Goal: Check status

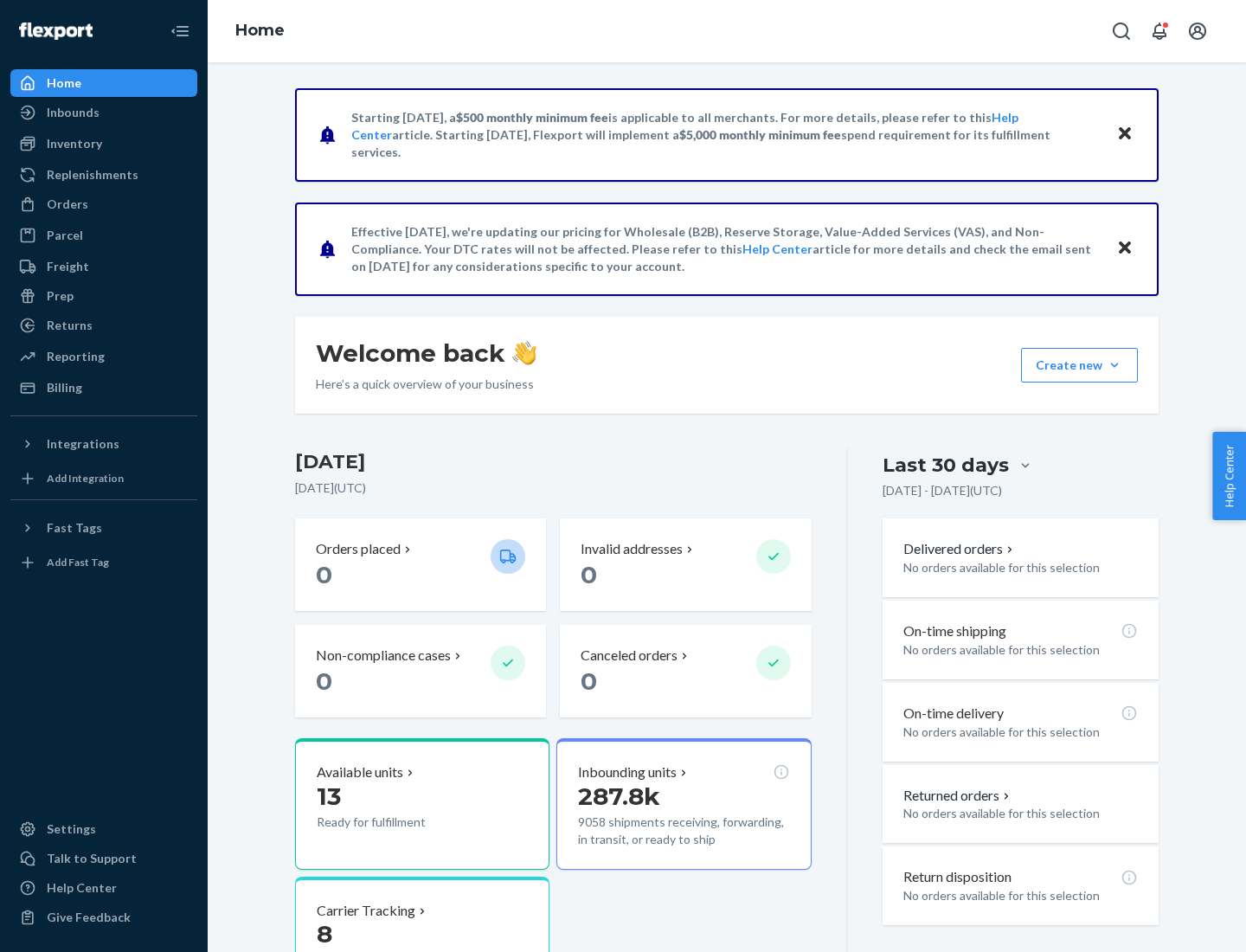
click at [1114, 365] on button "Create new Create new inbound Create new order Create new product" at bounding box center [1079, 365] width 116 height 35
click at [72, 113] on div "Inbounds" at bounding box center [73, 112] width 53 height 17
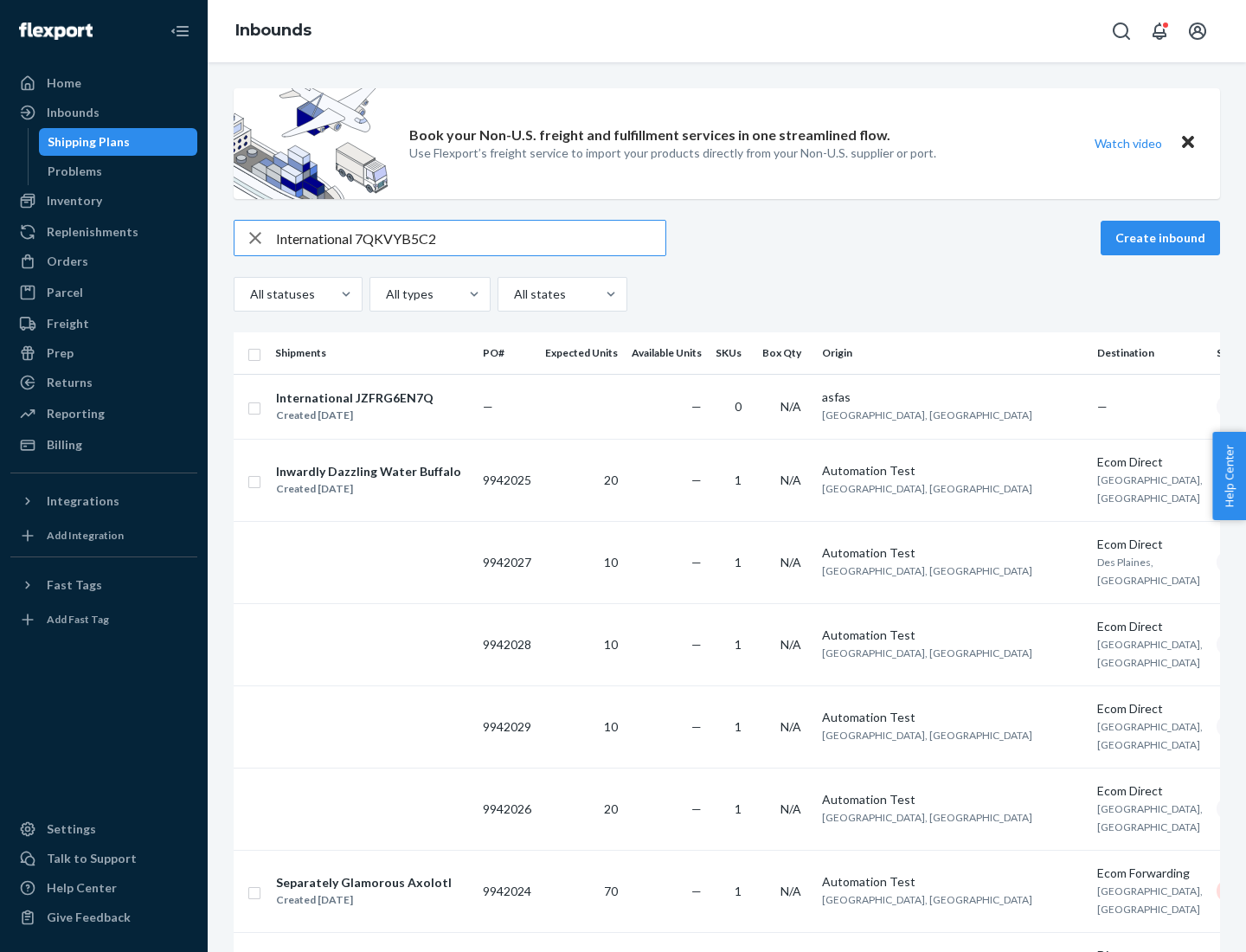
type input "International 7QKVYB5C29"
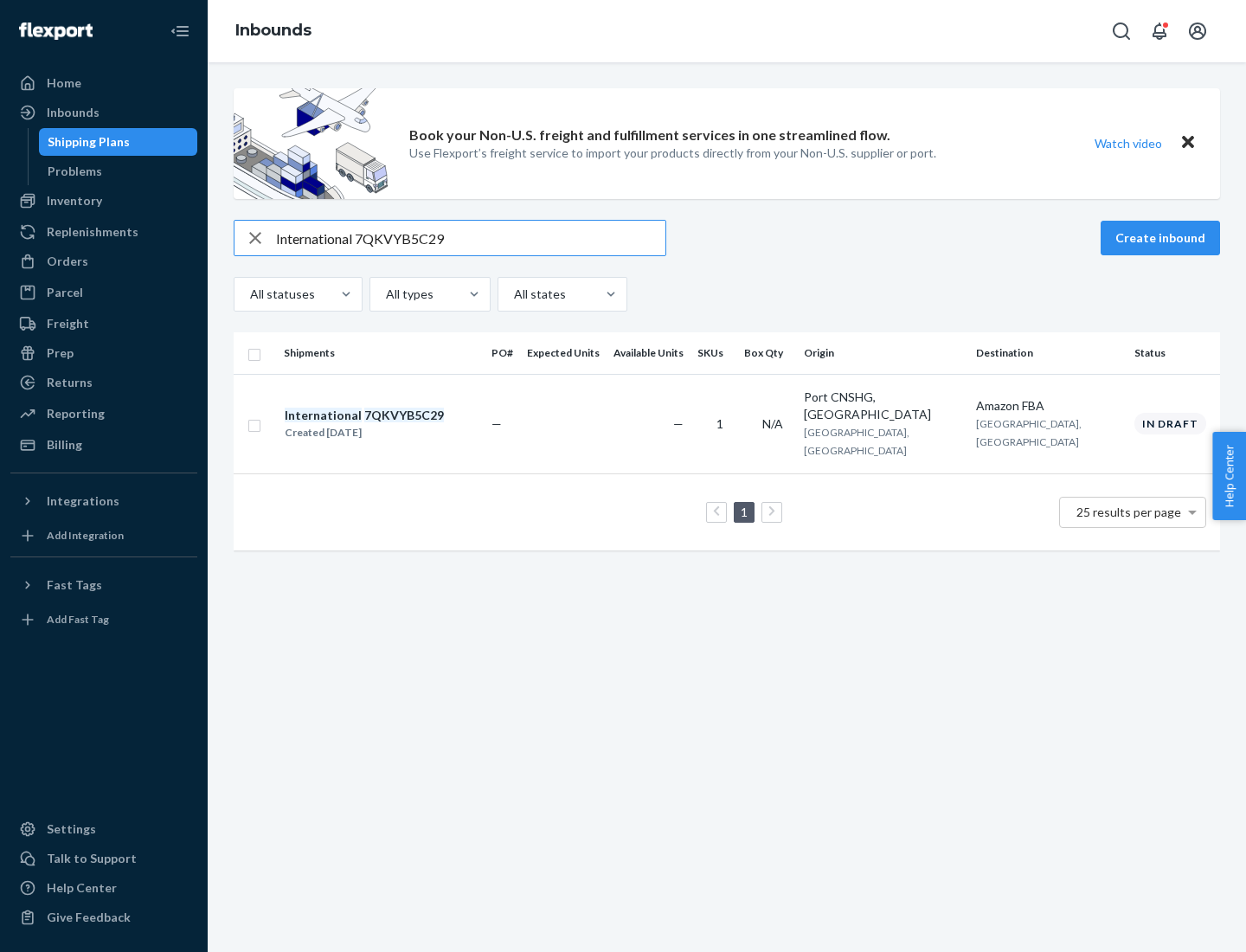
click at [394, 424] on div "Created [DATE]" at bounding box center [364, 432] width 159 height 17
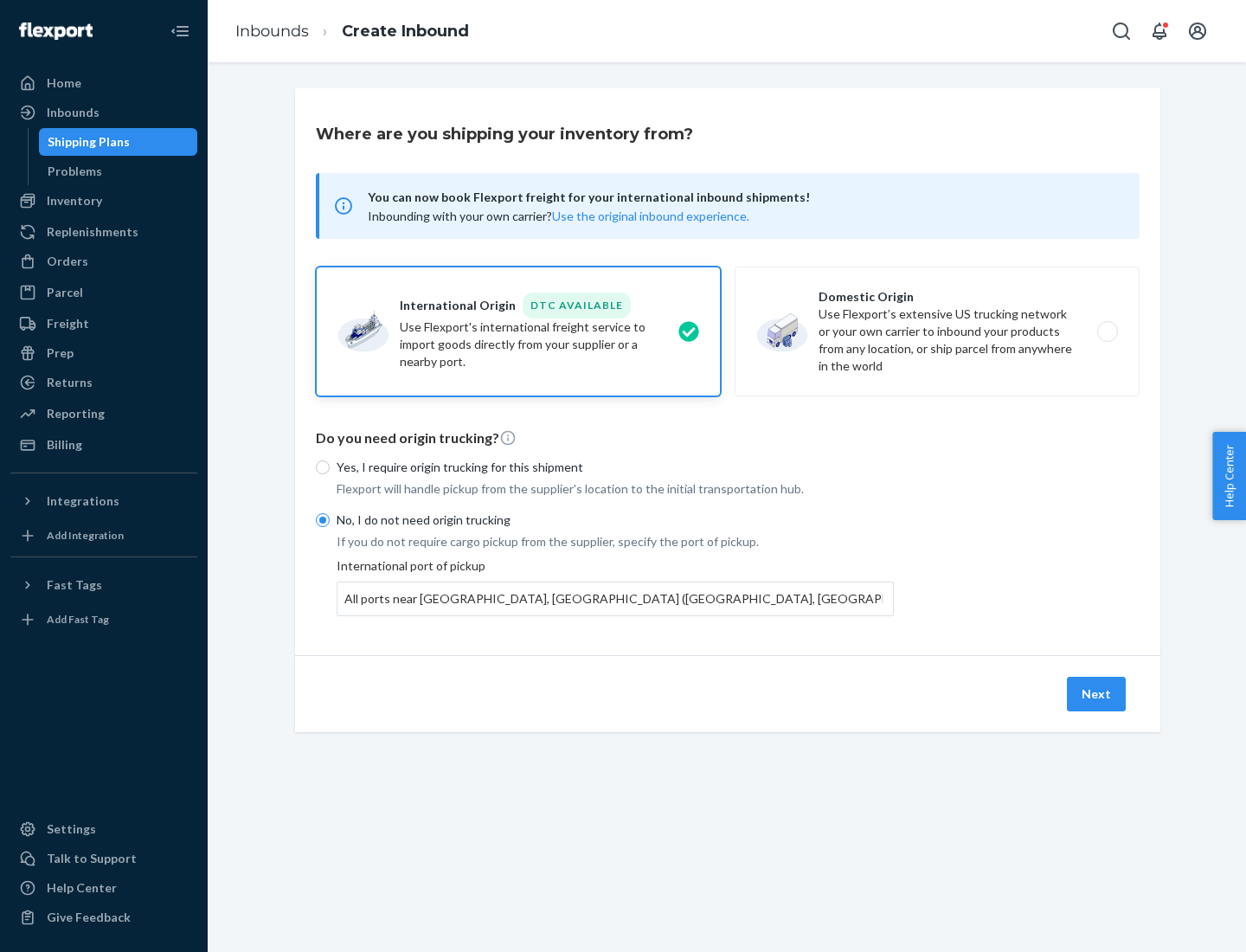
click at [1097, 693] on button "Next" at bounding box center [1096, 694] width 59 height 35
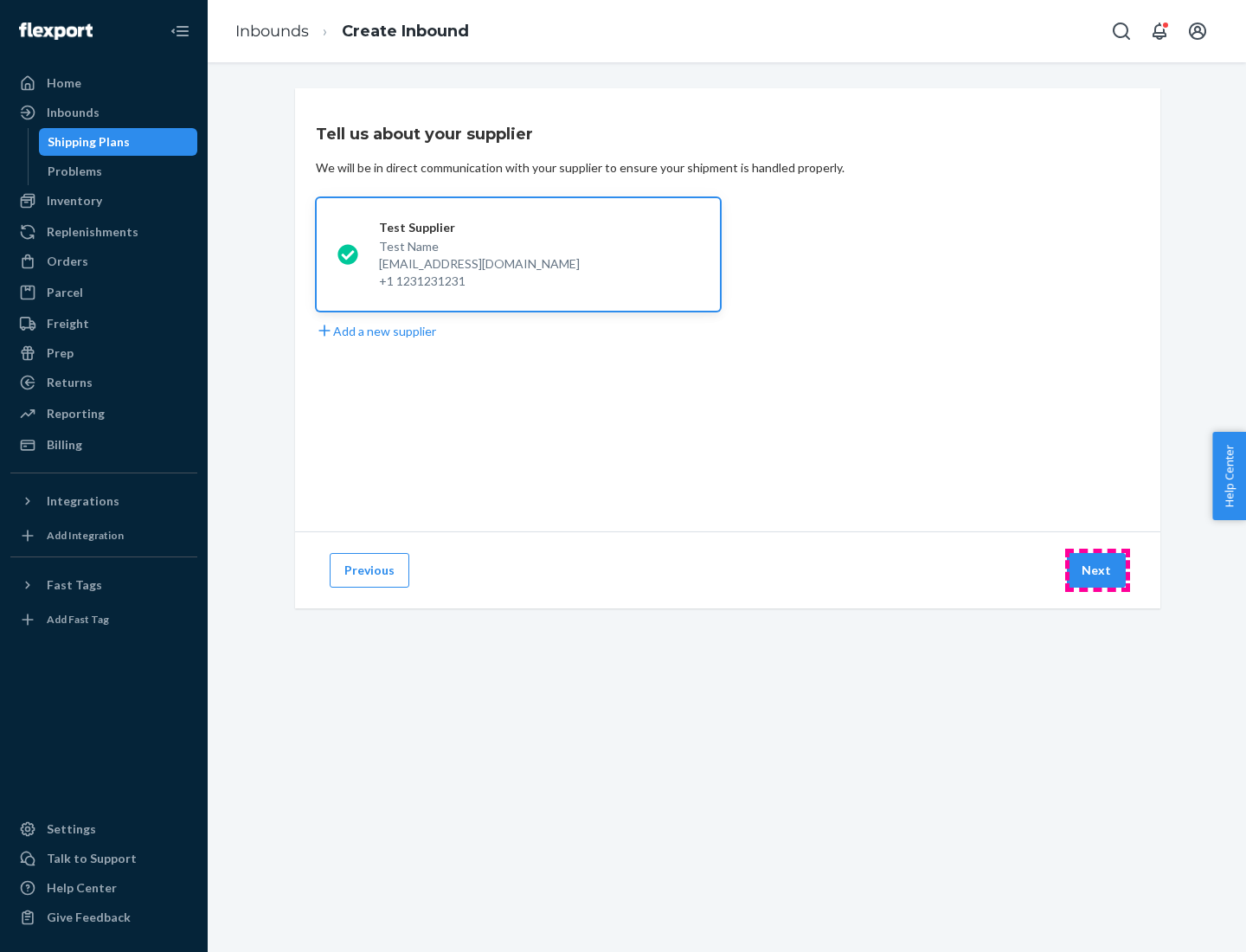
click at [1097, 571] on button "Next" at bounding box center [1096, 570] width 59 height 35
